Goal: Find specific page/section: Find specific page/section

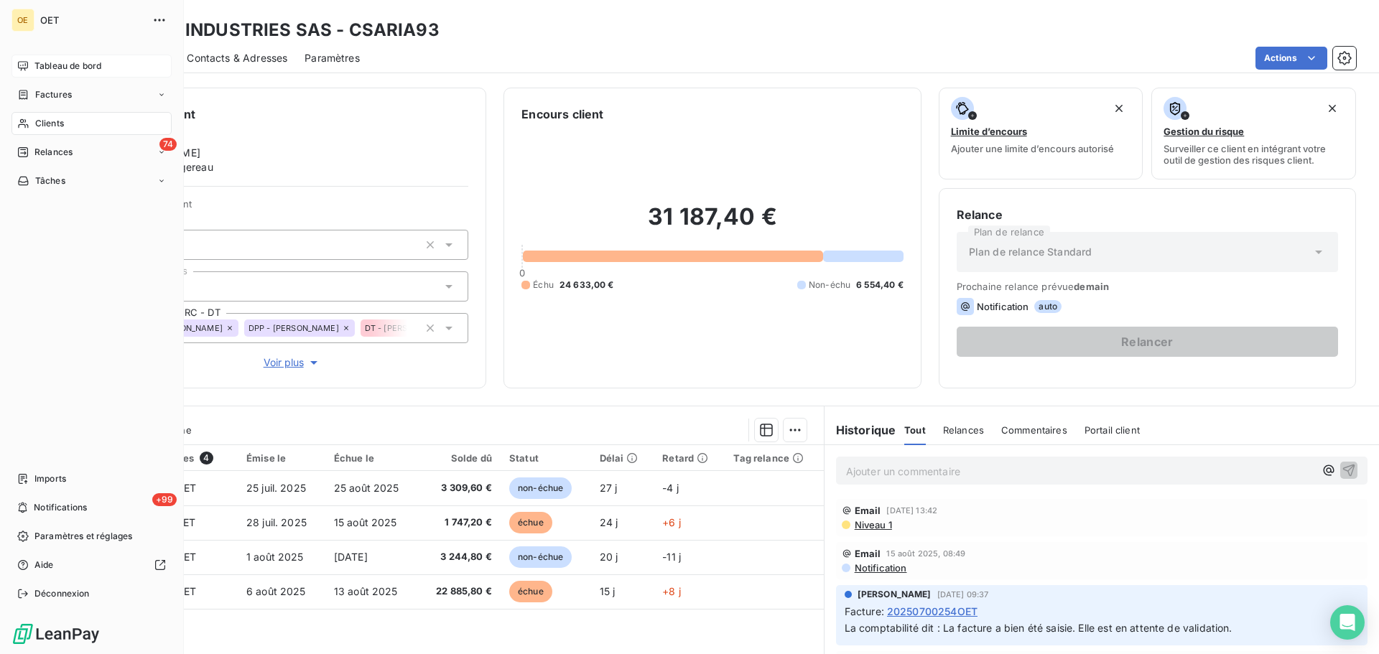
click at [77, 69] on span "Tableau de bord" at bounding box center [67, 66] width 67 height 13
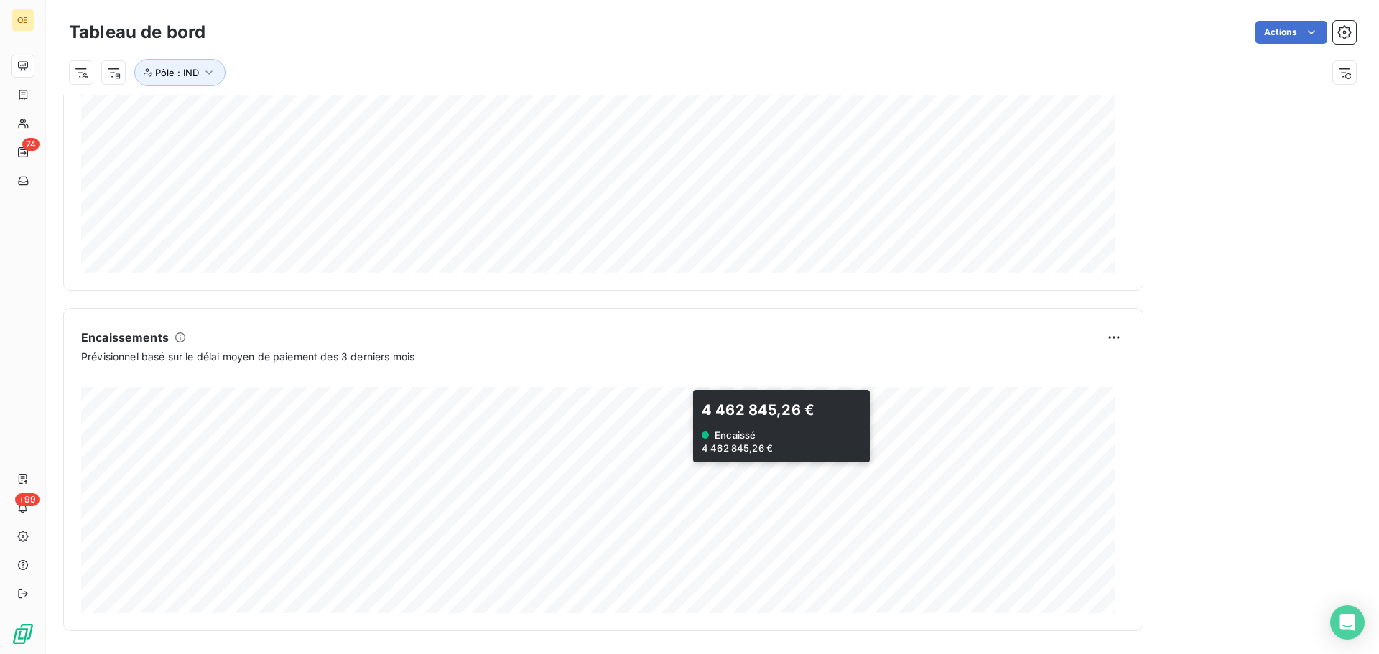
scroll to position [171, 0]
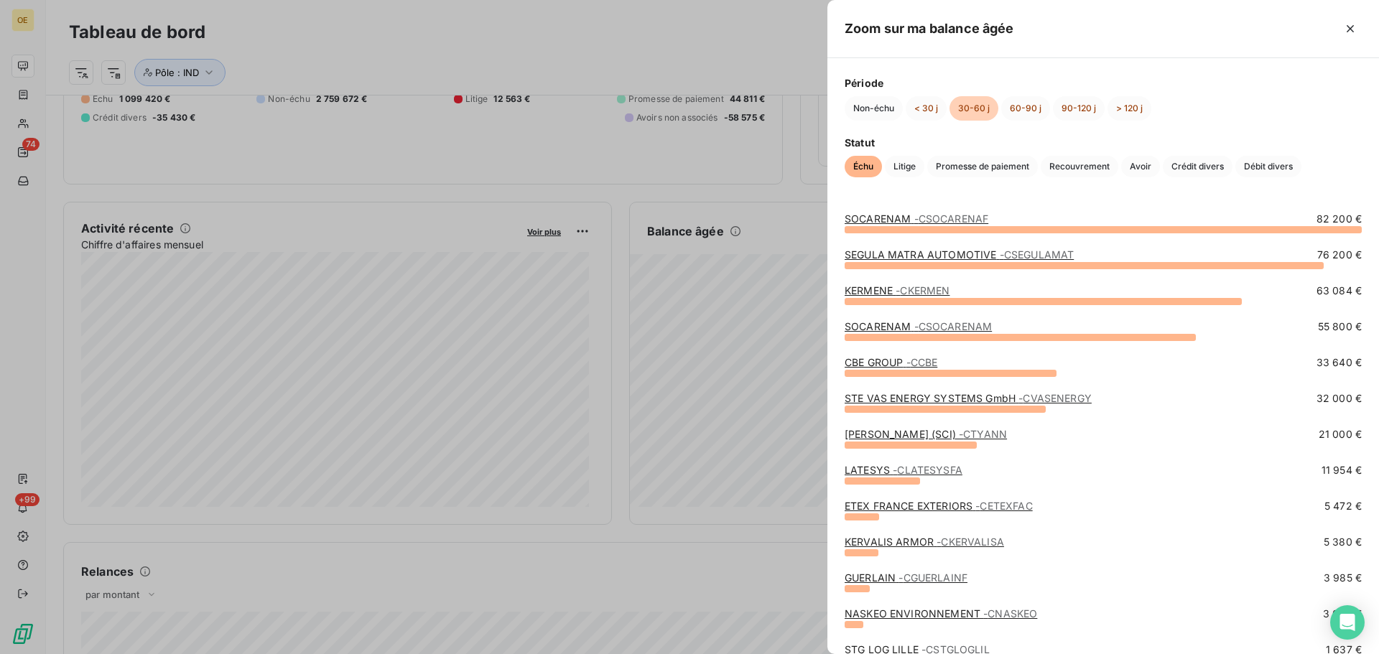
click at [888, 364] on link "CBE GROUP - CCBE" at bounding box center [891, 362] width 93 height 12
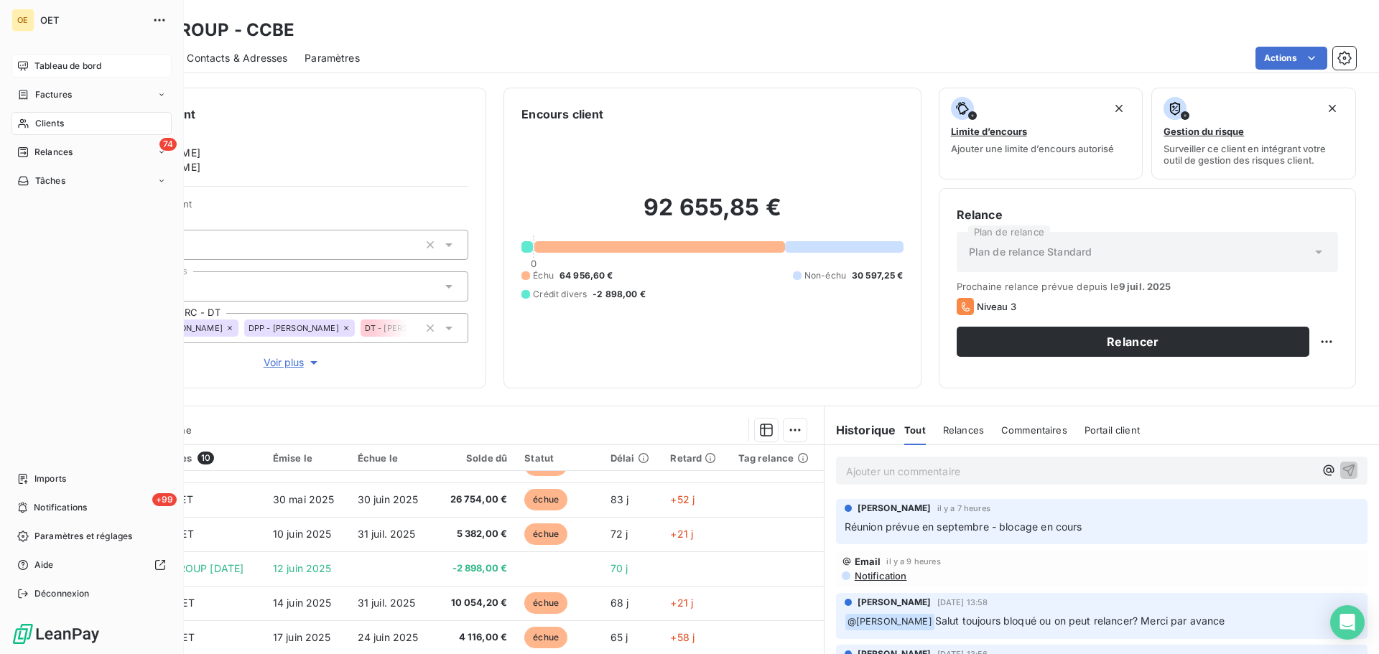
click at [76, 71] on span "Tableau de bord" at bounding box center [67, 66] width 67 height 13
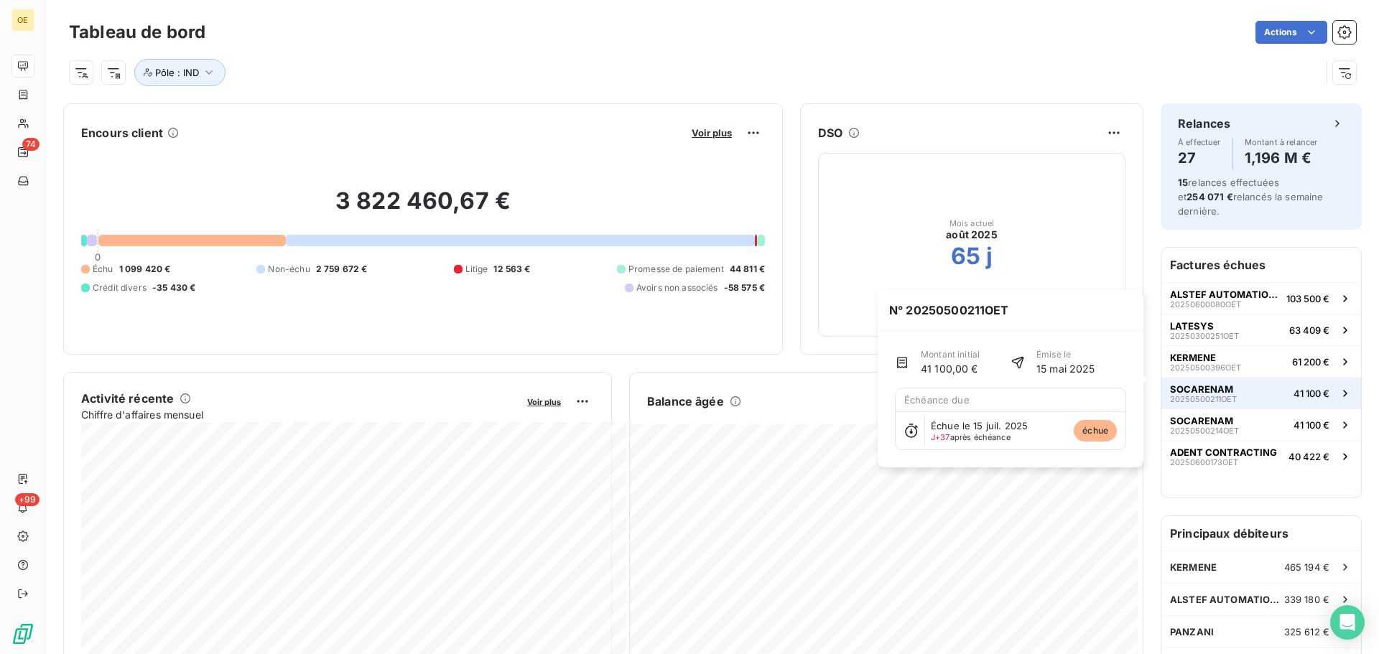
click at [1191, 395] on span "20250500211OET" at bounding box center [1203, 399] width 67 height 9
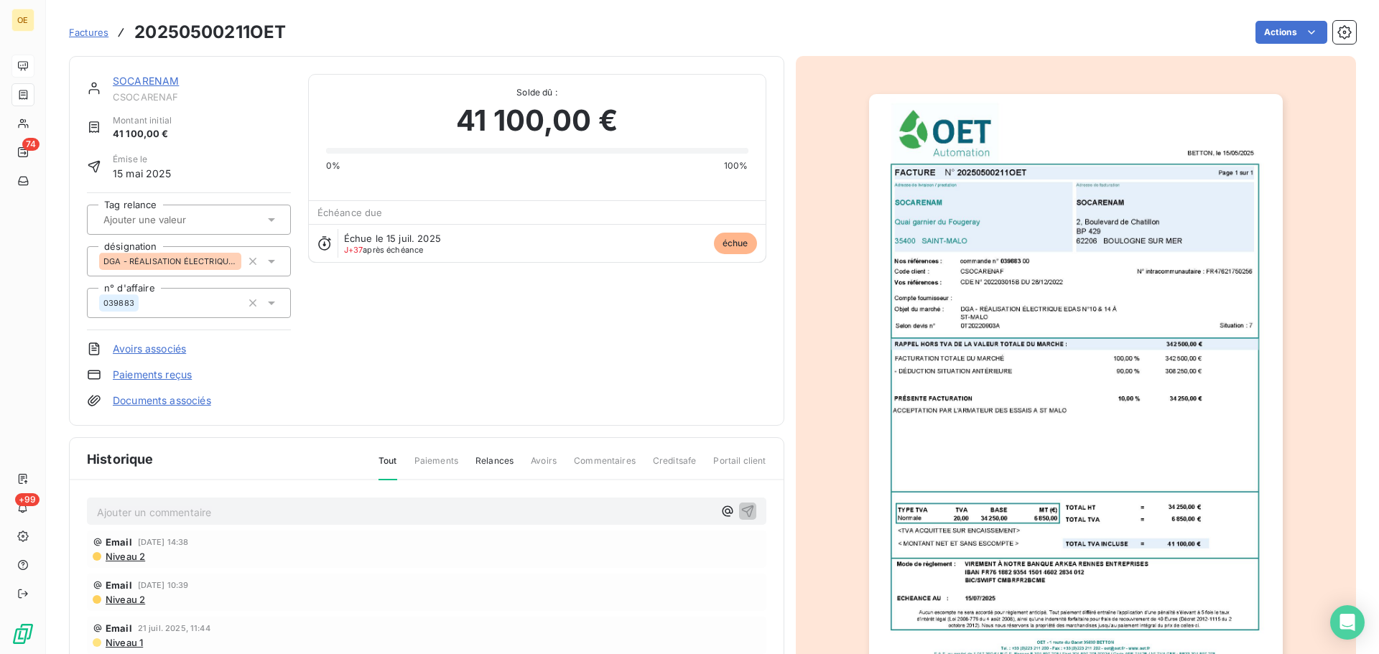
click at [1043, 256] on img "button" at bounding box center [1076, 386] width 414 height 585
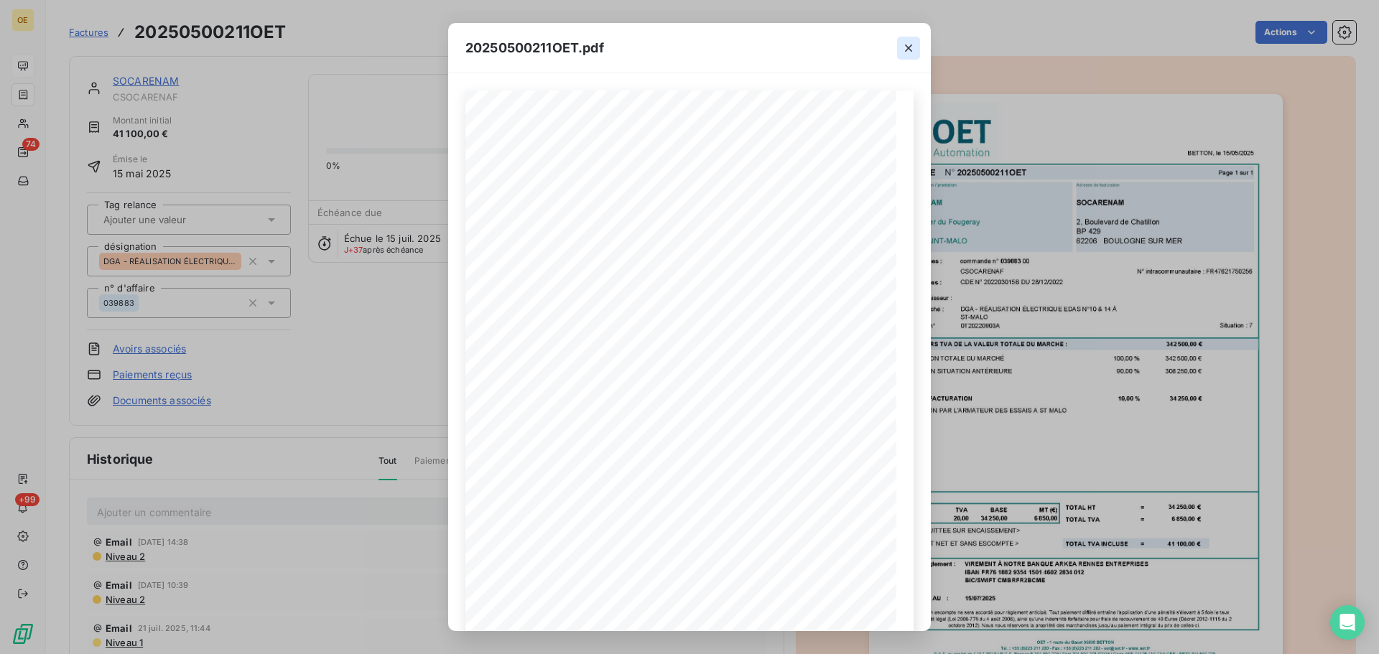
click at [911, 50] on icon "button" at bounding box center [908, 48] width 14 height 14
